Goal: Information Seeking & Learning: Learn about a topic

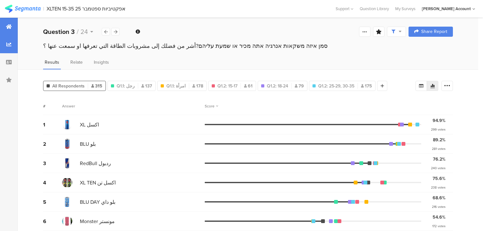
click at [5, 28] on div at bounding box center [9, 27] width 18 height 18
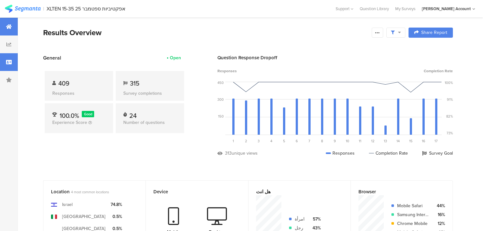
click at [8, 68] on div at bounding box center [9, 62] width 18 height 18
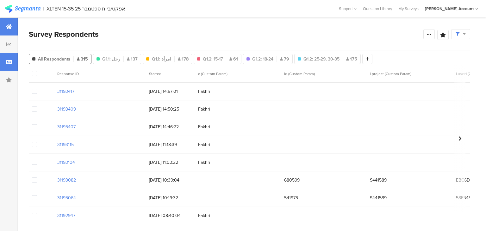
click at [8, 24] on icon at bounding box center [9, 26] width 6 height 5
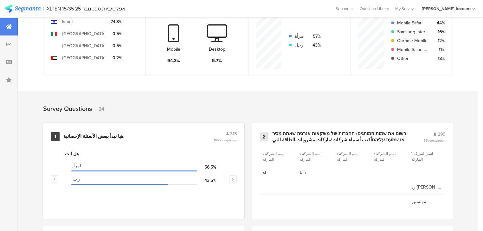
scroll to position [203, 0]
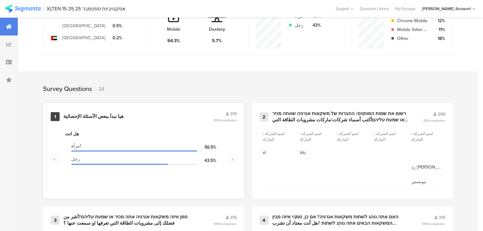
click at [77, 112] on div "1 هيا نبدأ ببعض الأسئلة الإحصائية 315 100% completion" at bounding box center [144, 116] width 186 height 12
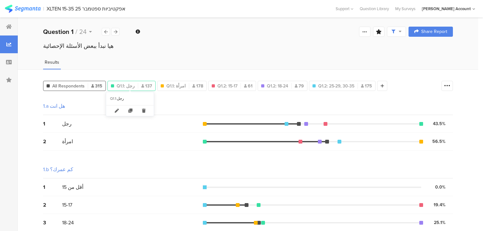
click at [117, 83] on span "Q1.1: رجل" at bounding box center [126, 86] width 18 height 7
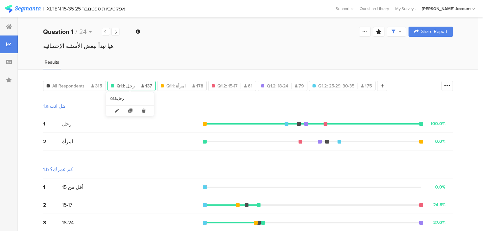
click at [125, 85] on span "Q1.1: رجل" at bounding box center [126, 86] width 18 height 7
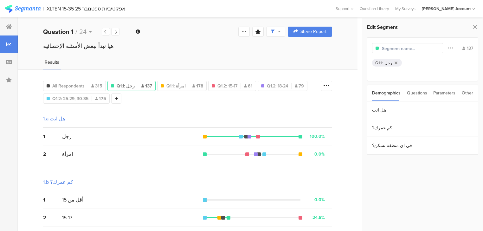
click at [382, 46] on input "text" at bounding box center [409, 48] width 55 height 7
type input "גברים"
click at [175, 85] on span "Q1.1: امرأة" at bounding box center [168, 86] width 19 height 7
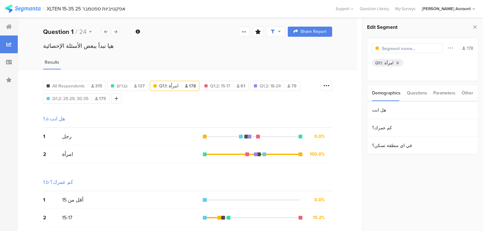
click at [394, 48] on input "text" at bounding box center [409, 48] width 55 height 7
type input "נשים"
click at [223, 85] on div at bounding box center [223, 86] width 0 height 6
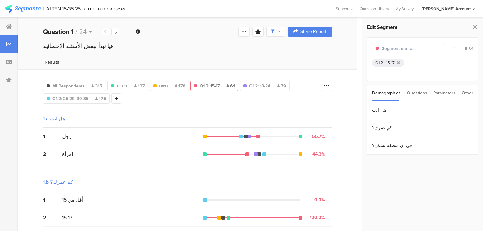
click at [388, 45] on input "text" at bounding box center [409, 48] width 55 height 7
type input "15-17"
click at [253, 84] on span "Q1.2: 18-24" at bounding box center [248, 86] width 21 height 7
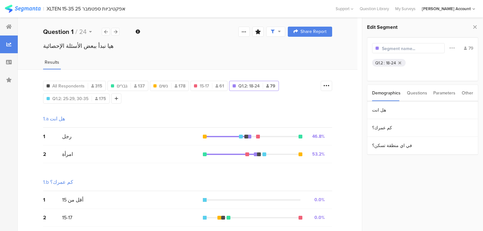
click at [418, 46] on input "text" at bounding box center [409, 48] width 55 height 7
type input "18-24"
click at [69, 99] on span "Q1.2: 25-29, 30-35" at bounding box center [70, 98] width 36 height 7
click at [397, 49] on input "text" at bounding box center [409, 48] width 55 height 7
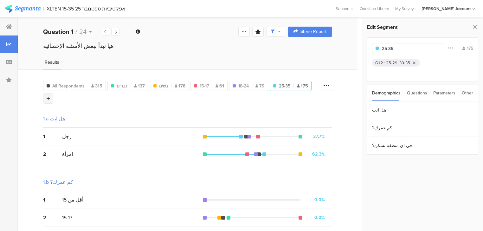
type input "25-35"
click at [47, 97] on icon at bounding box center [48, 98] width 3 height 4
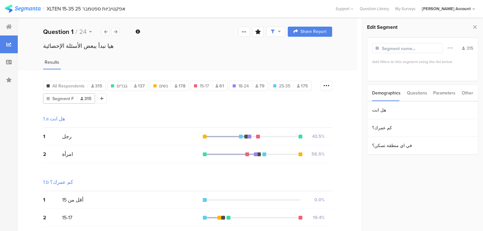
click at [412, 91] on div "Questions" at bounding box center [417, 93] width 20 height 16
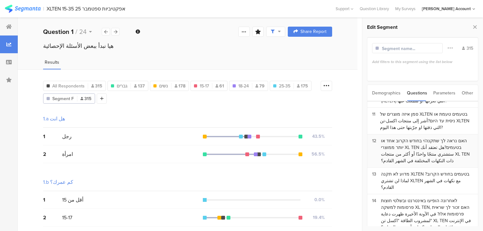
scroll to position [253, 0]
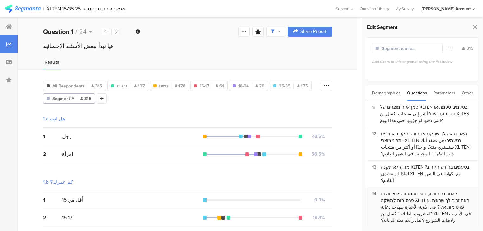
click at [389, 190] on div "לאחרונה הופיעו באינטרנט ובשלטי חוצות פרסומות למשקה XL TEN, האם זכור לך שראית פר…" at bounding box center [427, 206] width 92 height 33
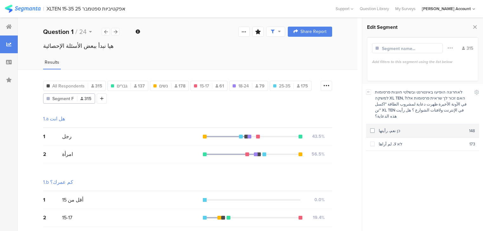
click at [385, 128] on div "כן نعم، رأيتها" at bounding box center [421, 131] width 94 height 6
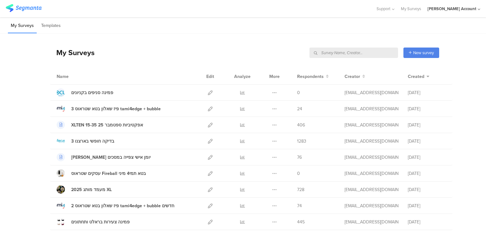
click at [377, 48] on input "text" at bounding box center [354, 52] width 89 height 10
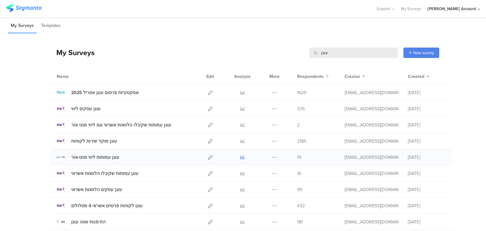
type input "עוגן"
click at [240, 157] on icon at bounding box center [242, 157] width 5 height 5
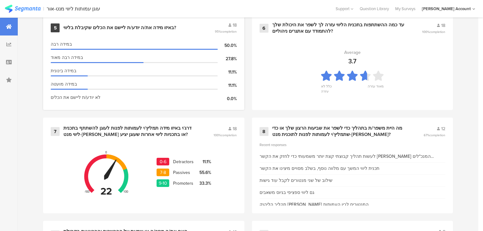
scroll to position [507, 0]
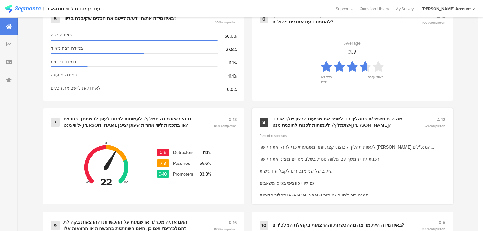
click at [281, 121] on div "מה היית משפר/ת בתהליך כדי לשפר את שביעות הרצון שלך או כדי שתמליץ/י לעמותות לפנו…" at bounding box center [340, 122] width 136 height 12
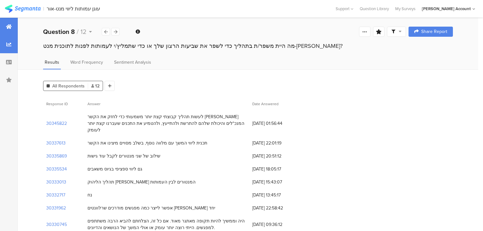
click at [5, 25] on div at bounding box center [9, 27] width 18 height 18
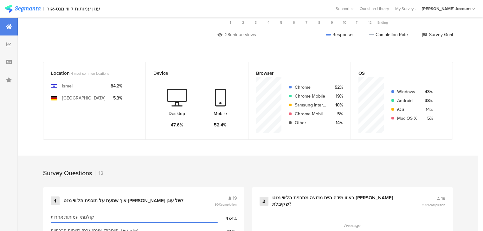
scroll to position [127, 0]
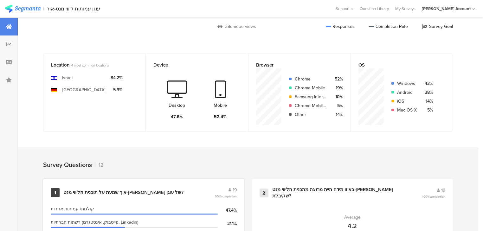
click at [117, 191] on div "איך שמעת על תוכנית הליווי מנט-[PERSON_NAME] של עוגן?" at bounding box center [123, 192] width 120 height 6
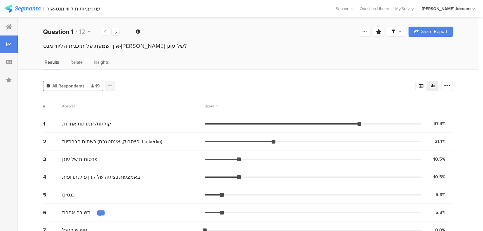
click at [113, 85] on div at bounding box center [110, 86] width 10 height 10
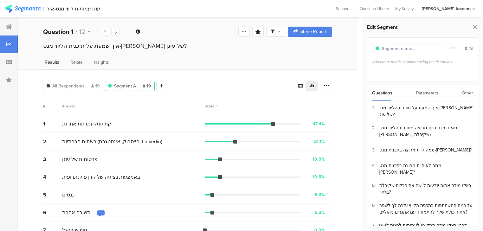
click at [465, 92] on div "Other" at bounding box center [466, 93] width 11 height 16
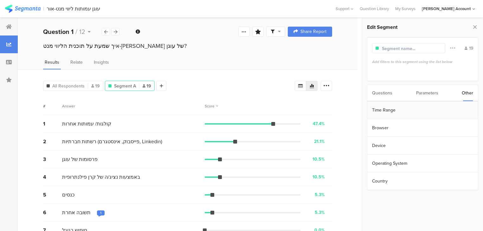
click at [404, 112] on section "Time Range" at bounding box center [422, 110] width 110 height 18
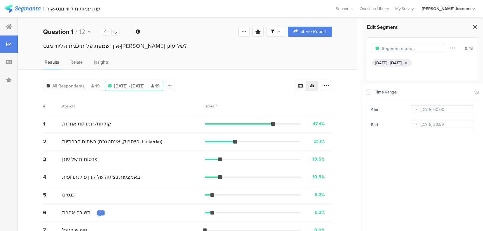
click at [473, 28] on icon at bounding box center [474, 26] width 7 height 9
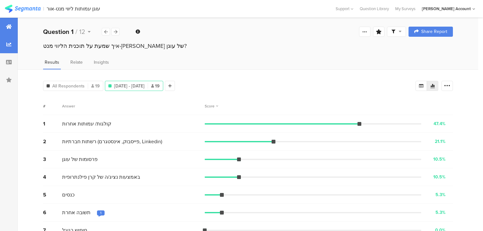
click at [14, 25] on div at bounding box center [9, 27] width 18 height 18
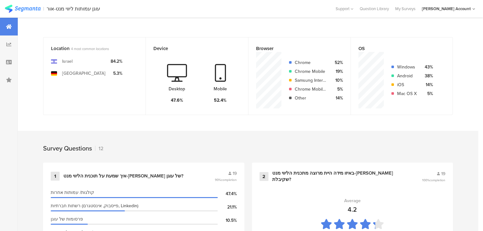
scroll to position [152, 0]
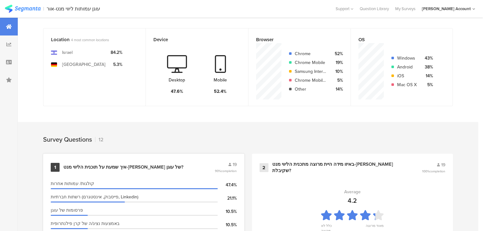
click at [121, 165] on div "איך שמעת על תוכנית הליווי מנט-[PERSON_NAME] של עוגן?" at bounding box center [123, 167] width 120 height 6
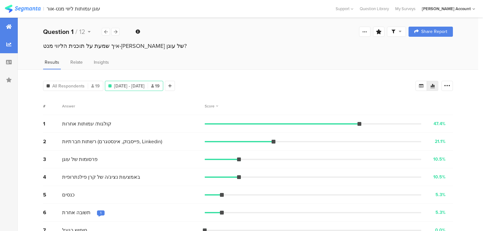
click at [9, 24] on icon at bounding box center [9, 26] width 6 height 5
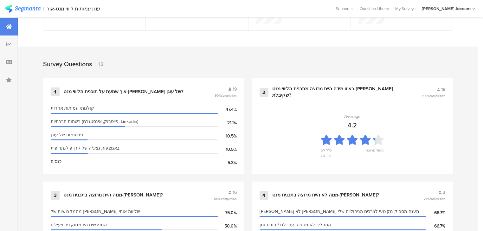
scroll to position [228, 0]
